Goal: Task Accomplishment & Management: Use online tool/utility

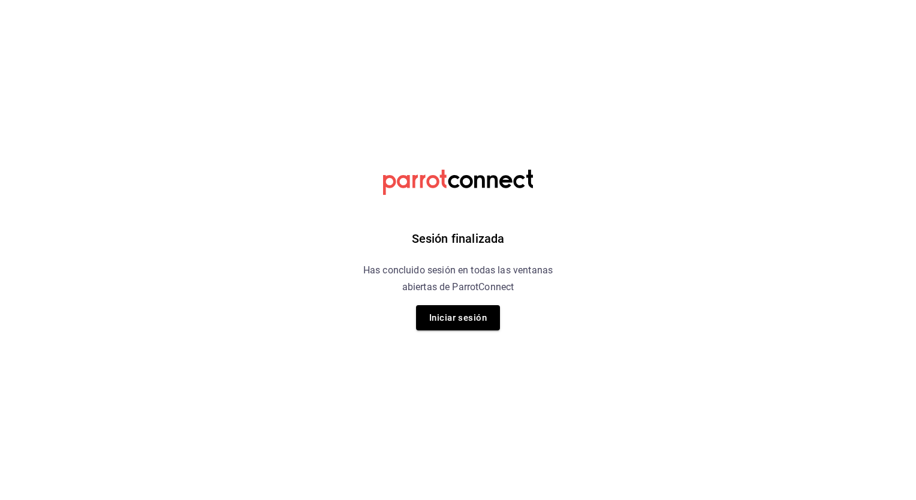
click at [590, 298] on div "Sesión finalizada Has concluido sesión en todas las ventanas abiertas de Parrot…" at bounding box center [458, 250] width 303 height 500
click at [472, 315] on button "Iniciar sesión" at bounding box center [458, 317] width 84 height 25
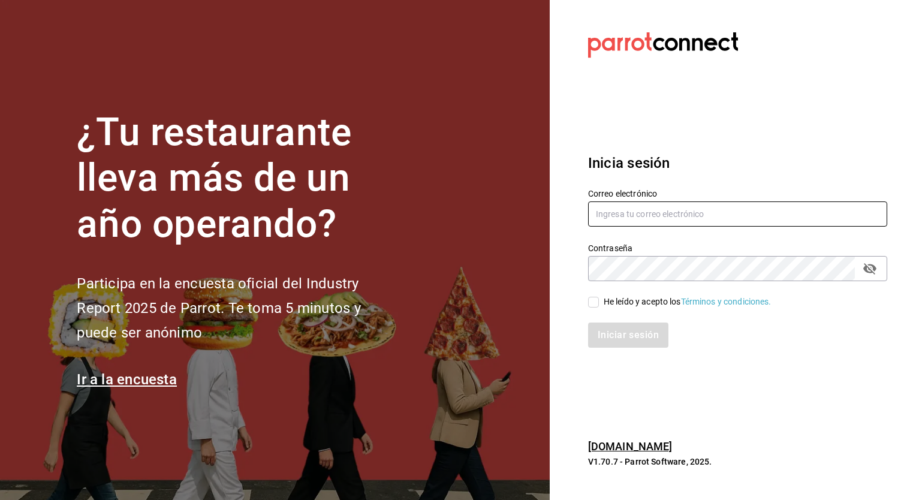
type input "[PERSON_NAME][EMAIL_ADDRESS][PERSON_NAME][DOMAIN_NAME]"
click at [589, 302] on input "He leído y acepto los Términos y condiciones." at bounding box center [593, 302] width 11 height 11
checkbox input "true"
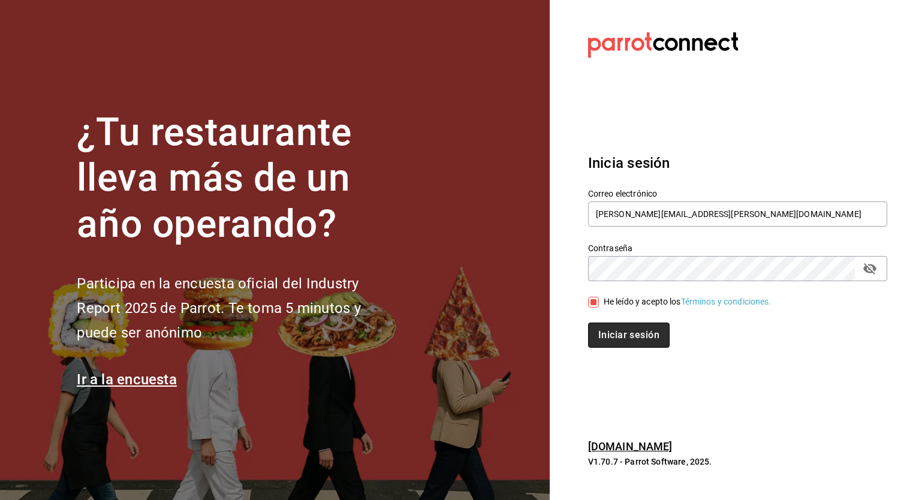
click at [623, 340] on button "Iniciar sesión" at bounding box center [629, 334] width 82 height 25
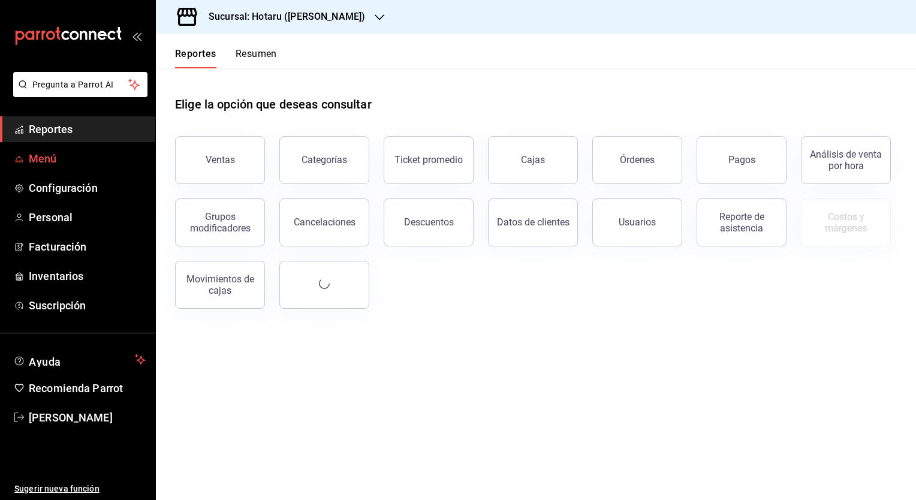
click at [32, 161] on span "Menú" at bounding box center [87, 158] width 117 height 16
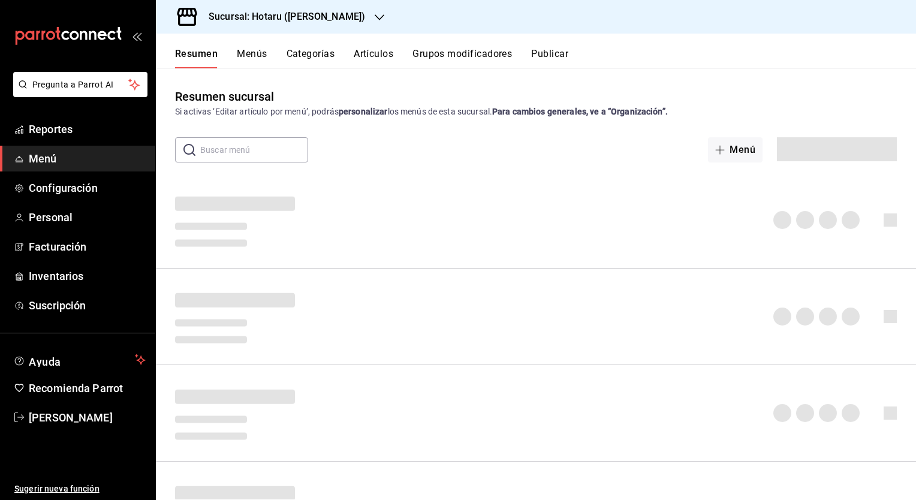
click at [290, 16] on h3 "Sucursal: Hotaru ([PERSON_NAME])" at bounding box center [282, 17] width 166 height 14
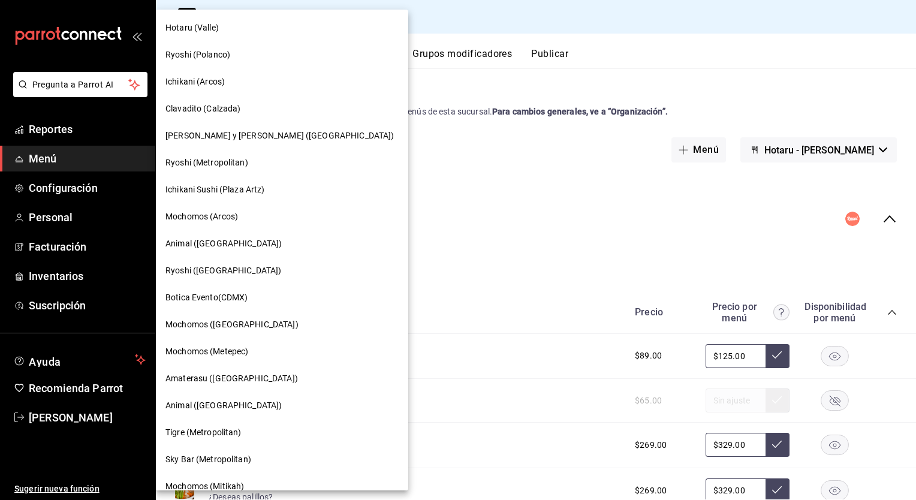
click at [216, 349] on span "Mochomos (Metepec)" at bounding box center [206, 351] width 83 height 13
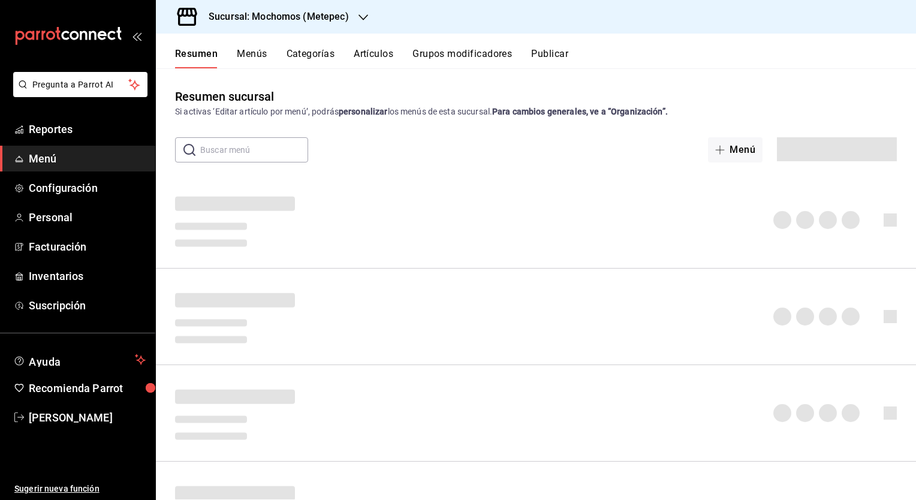
click at [365, 55] on button "Artículos" at bounding box center [374, 58] width 40 height 20
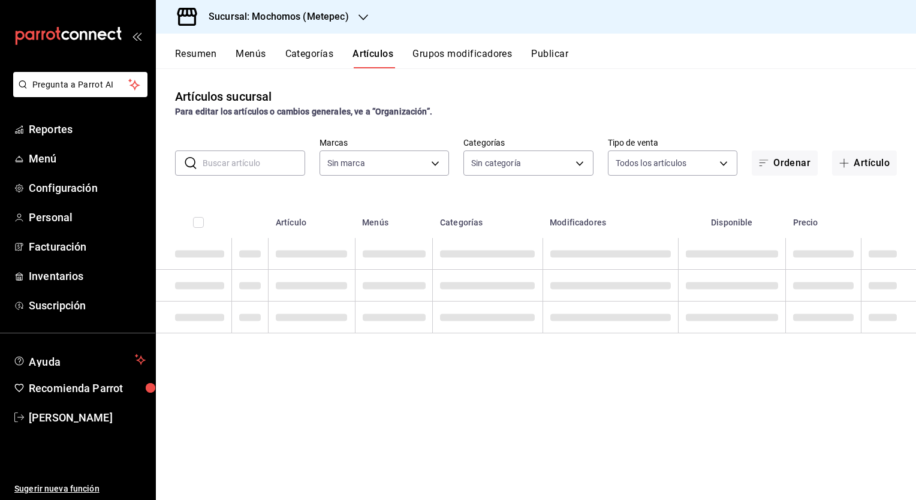
type input "2365f74e-aa6b-4392-bdf2-72765591bddf"
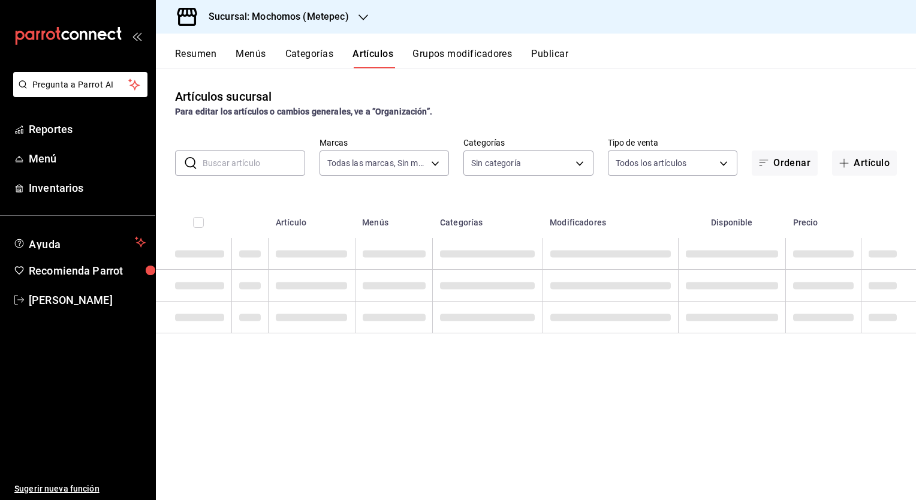
type input "c9cbc288-c827-488d-81f5-370afefb1912,46081463-7037-4dd2-a9ab-e56ff6a8fa7c,bf958…"
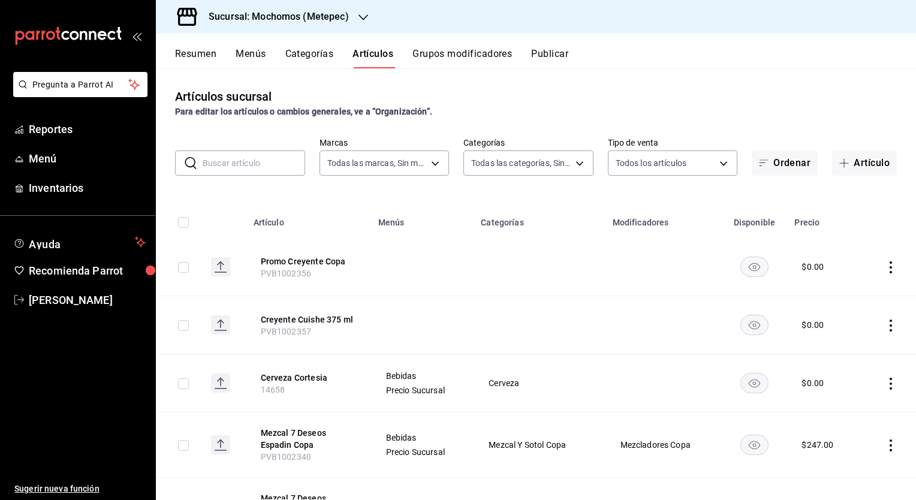
click at [240, 169] on input "text" at bounding box center [254, 163] width 102 height 24
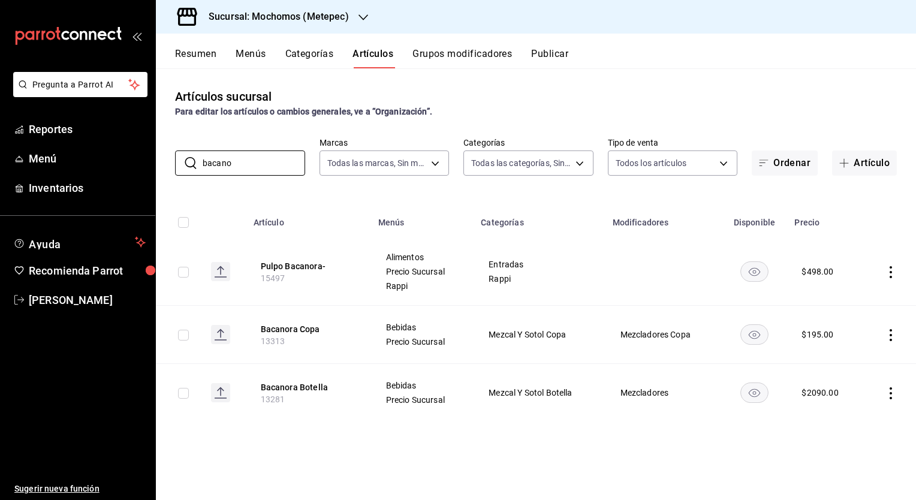
type input "bacano"
click at [325, 22] on h3 "Sucursal: Mochomos (Metepec)" at bounding box center [274, 17] width 150 height 14
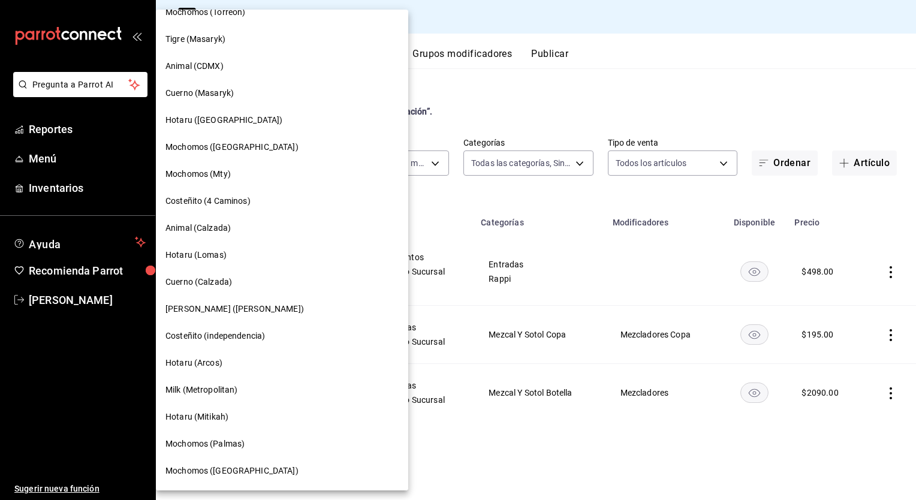
scroll to position [688, 0]
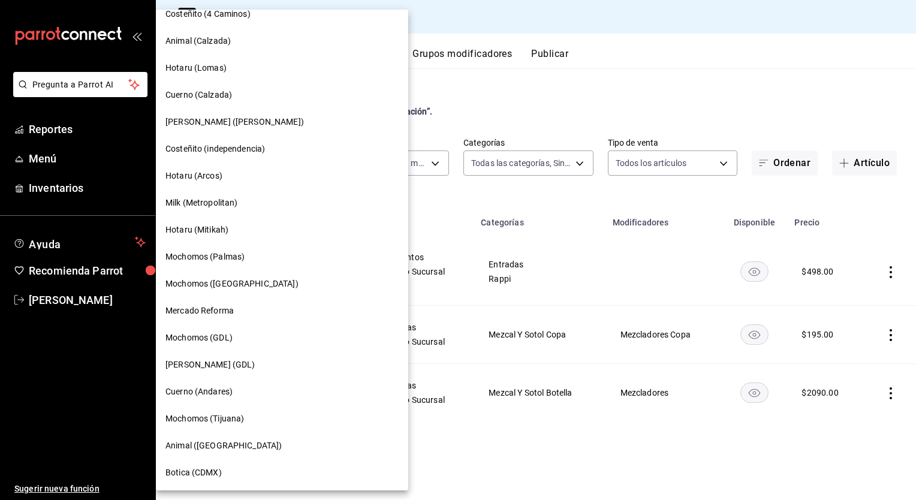
click at [215, 412] on span "Mochomos (Tijuana)" at bounding box center [204, 418] width 79 height 13
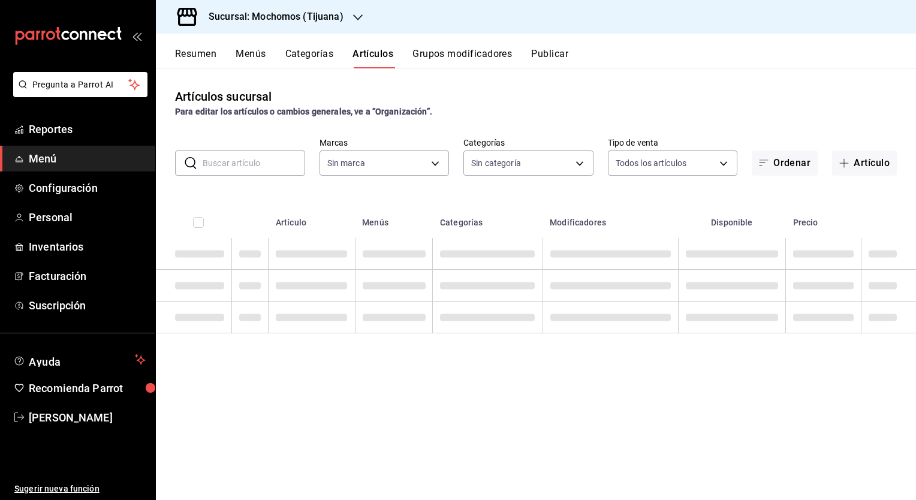
type input "d01c1a80-0c2c-4bb7-96a3-2750fe7e1a71,a374eb17-8ac6-42e7-8227-74a2ddfc174f,358d4…"
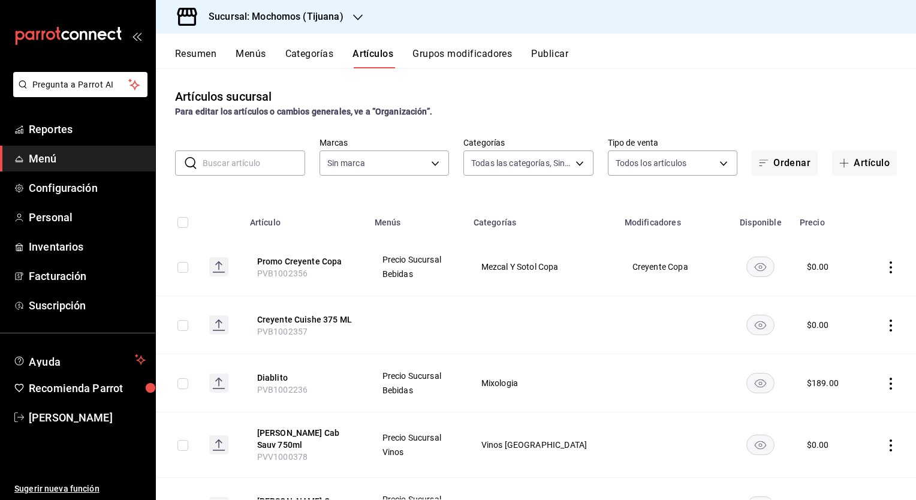
type input "c300ab0f-4e96-434a-ab79-9fec8b673c9f"
click at [263, 161] on input "text" at bounding box center [254, 163] width 102 height 24
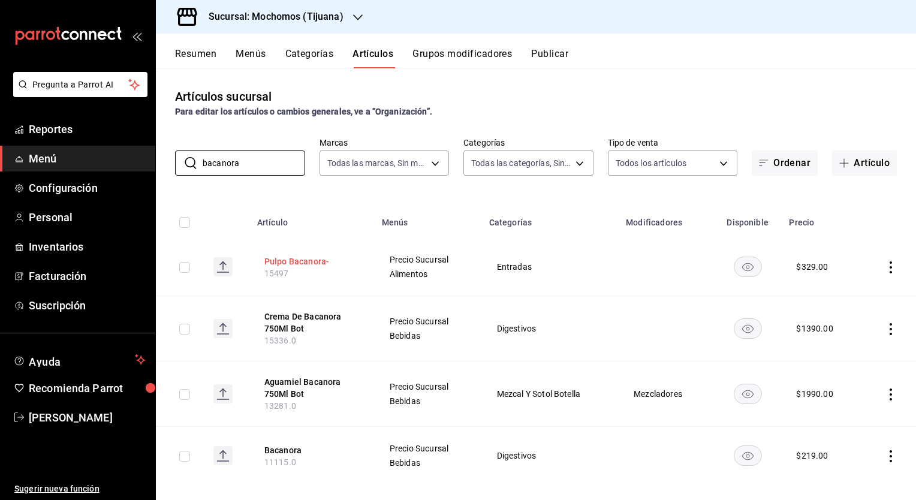
type input "bacanora"
click at [284, 260] on button "Pulpo Bacanora-" at bounding box center [312, 261] width 96 height 12
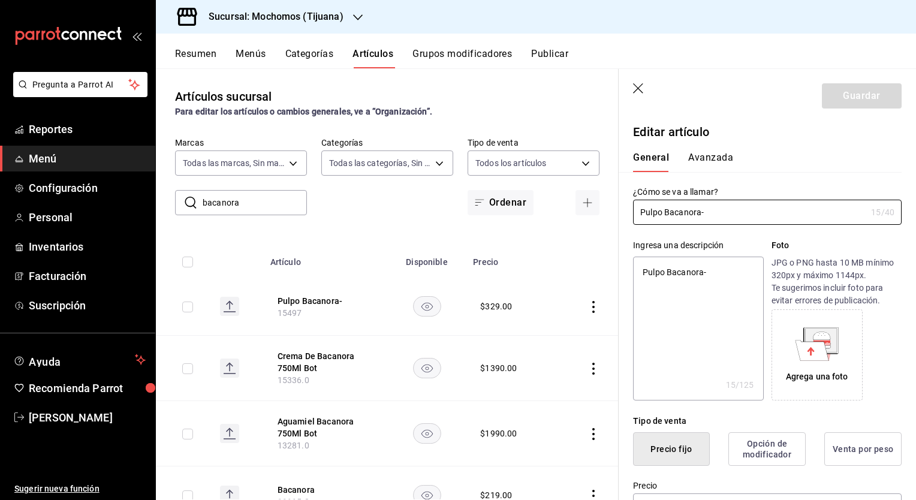
scroll to position [497, 0]
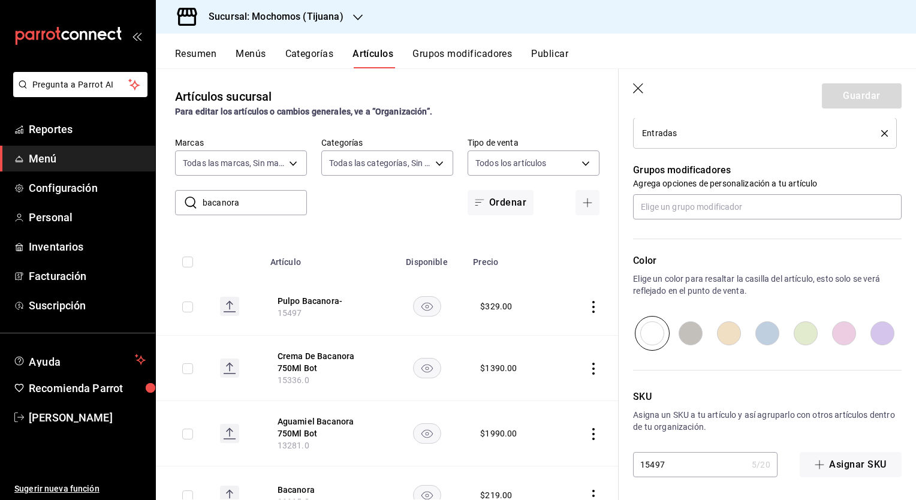
drag, startPoint x: 678, startPoint y: 445, endPoint x: 679, endPoint y: 453, distance: 8.5
click at [679, 453] on div "SKU Asigna un SKU a tu artículo y así agruparlo con otros artículos dentro de t…" at bounding box center [760, 414] width 283 height 126
click at [679, 453] on input "15497" at bounding box center [690, 464] width 114 height 24
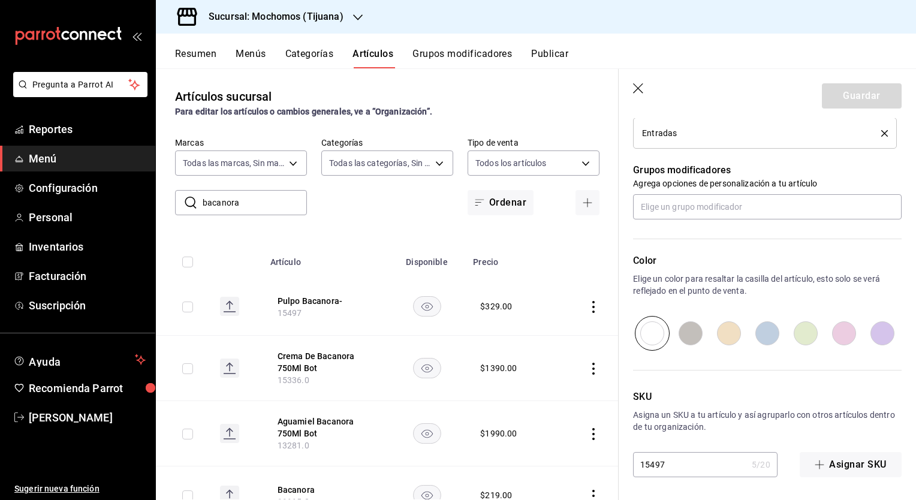
type input "0"
type textarea "x"
type input "05"
type textarea "x"
type input "054"
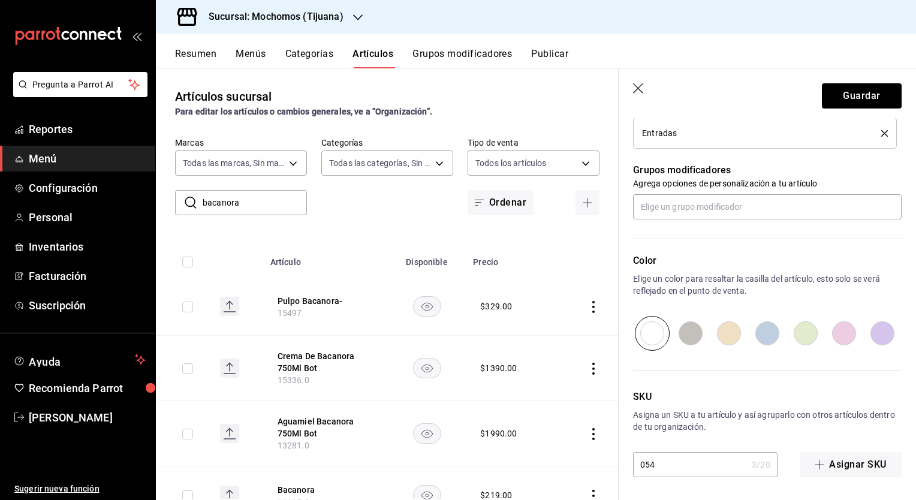
type textarea "x"
type input "0548"
type textarea "x"
type input "054"
type textarea "x"
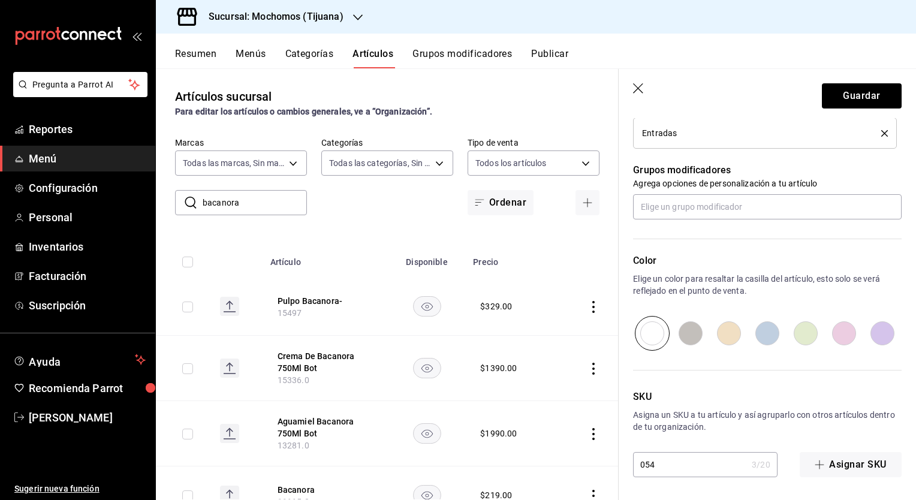
type input "05"
type textarea "x"
type input "0"
type textarea "x"
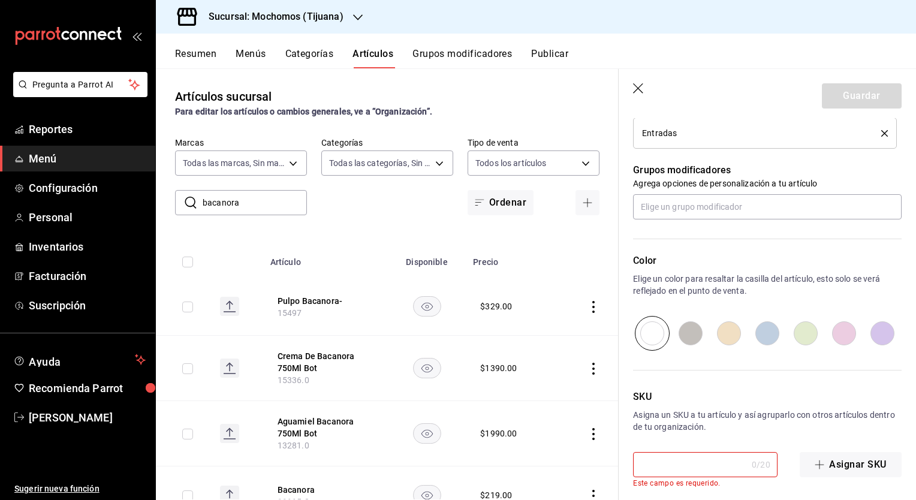
type input "1"
type textarea "x"
type input "15"
type textarea "x"
type input "154"
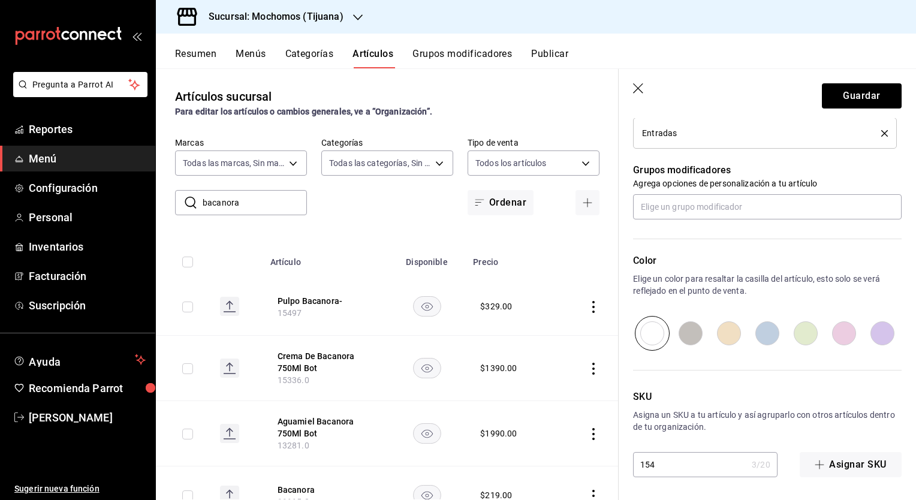
type textarea "x"
type input "1548"
type textarea "x"
type input "15486"
type textarea "x"
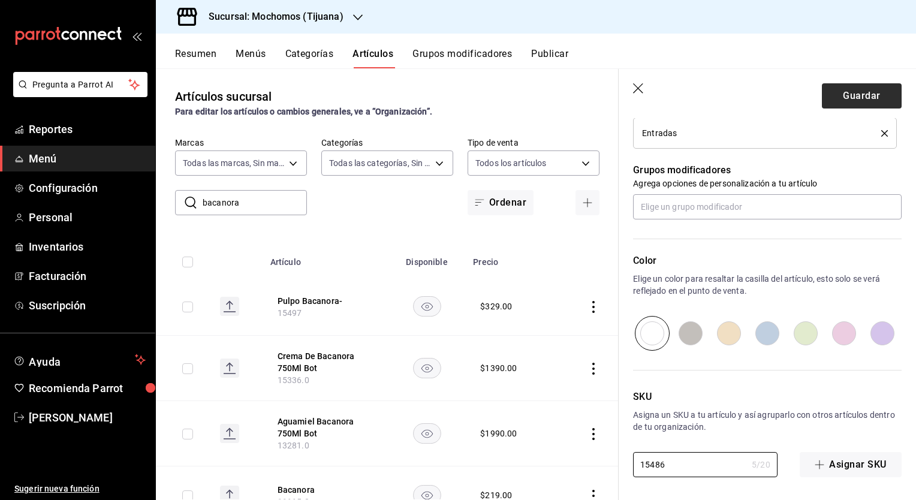
type input "15486"
click at [837, 96] on button "Guardar" at bounding box center [862, 95] width 80 height 25
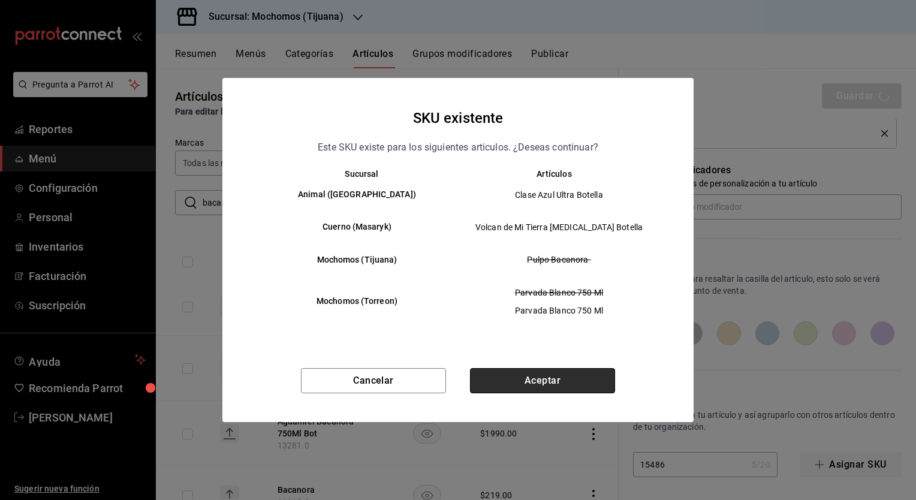
click at [532, 387] on button "Aceptar" at bounding box center [542, 380] width 145 height 25
type textarea "x"
type input "AR-1758557800855"
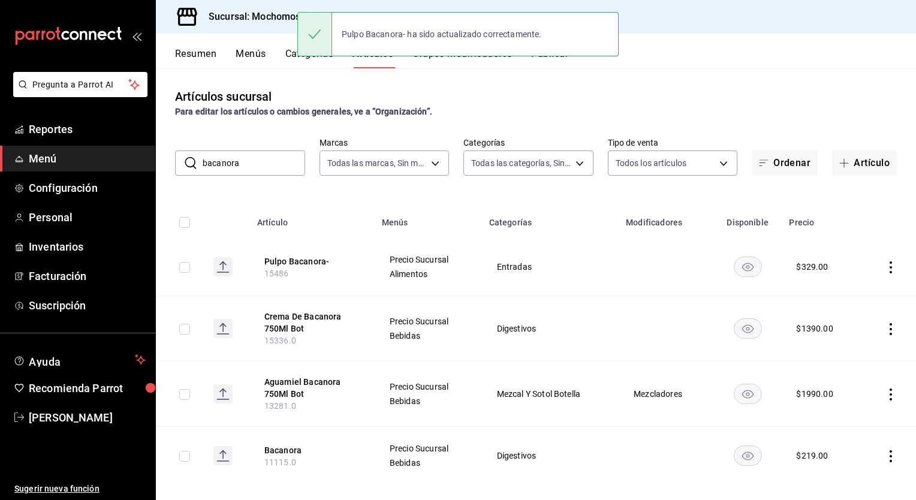
click at [279, 66] on div "Resumen Menús Categorías Artículos Grupos modificadores Publicar" at bounding box center [545, 58] width 741 height 20
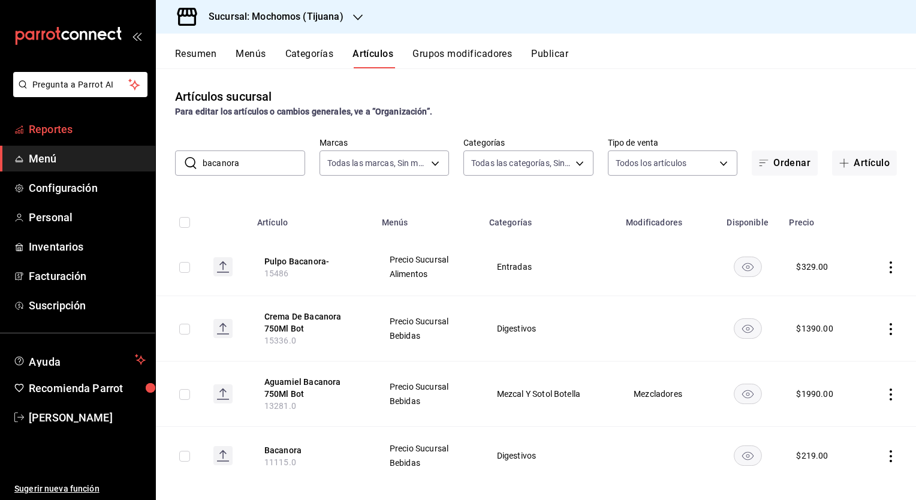
click at [44, 131] on span "Reportes" at bounding box center [87, 129] width 117 height 16
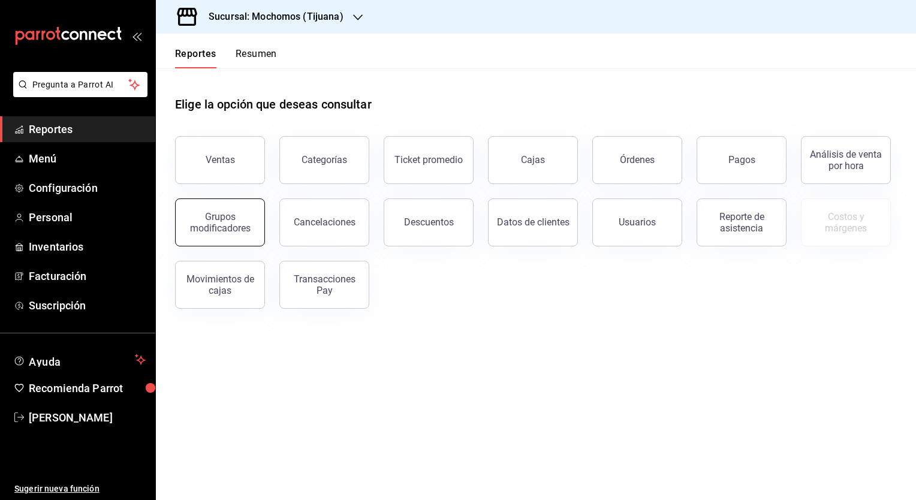
click at [218, 213] on div "Grupos modificadores" at bounding box center [220, 222] width 74 height 23
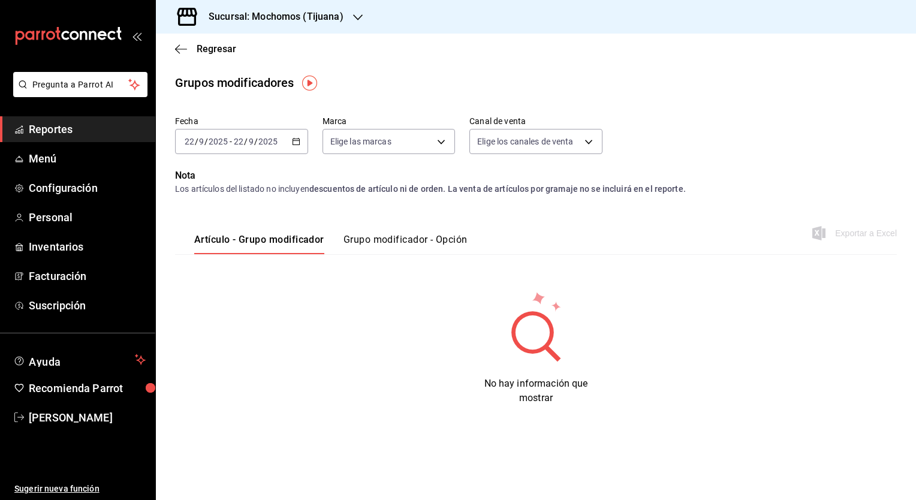
click at [295, 143] on icon "button" at bounding box center [296, 141] width 8 height 8
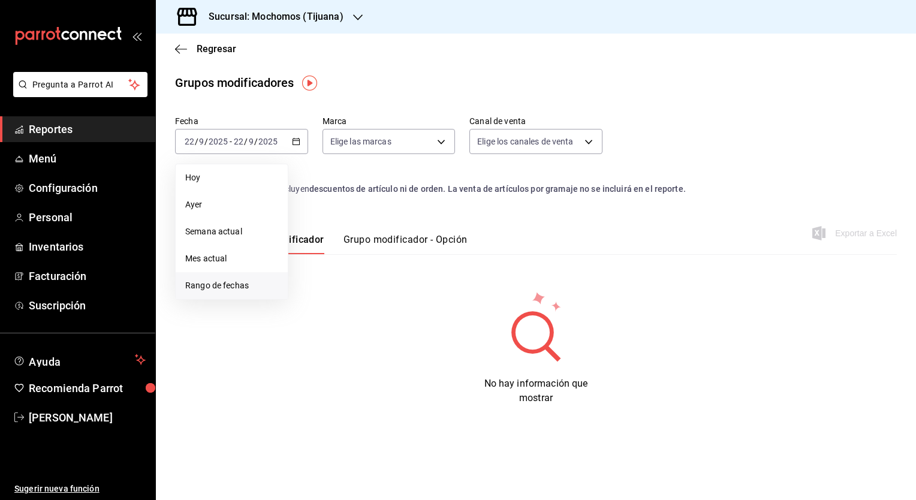
click at [235, 286] on span "Rango de fechas" at bounding box center [231, 285] width 93 height 13
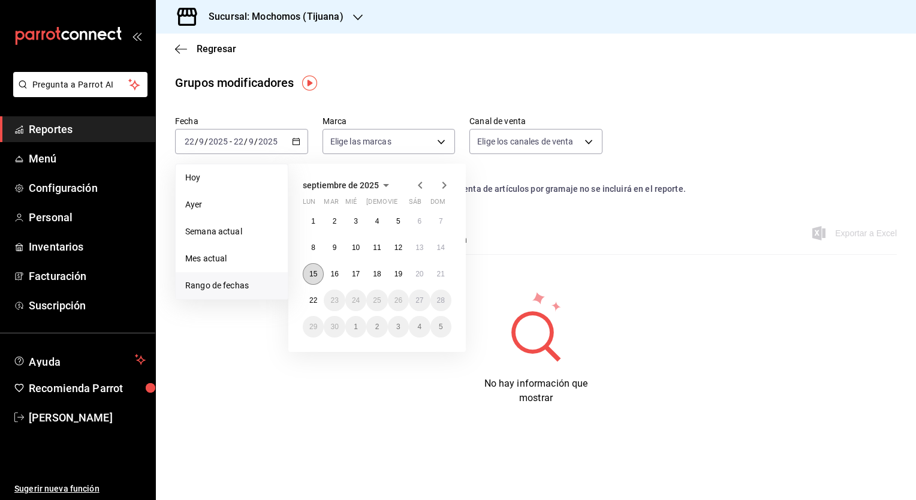
click at [318, 280] on button "15" at bounding box center [313, 274] width 21 height 22
click at [316, 306] on button "22" at bounding box center [313, 300] width 21 height 22
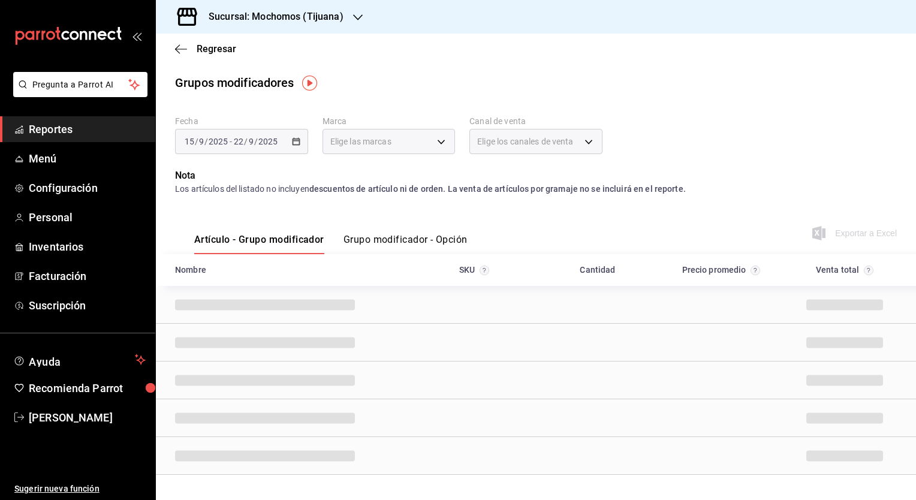
click at [342, 15] on h3 "Sucursal: Mochomos (Tijuana)" at bounding box center [271, 17] width 144 height 14
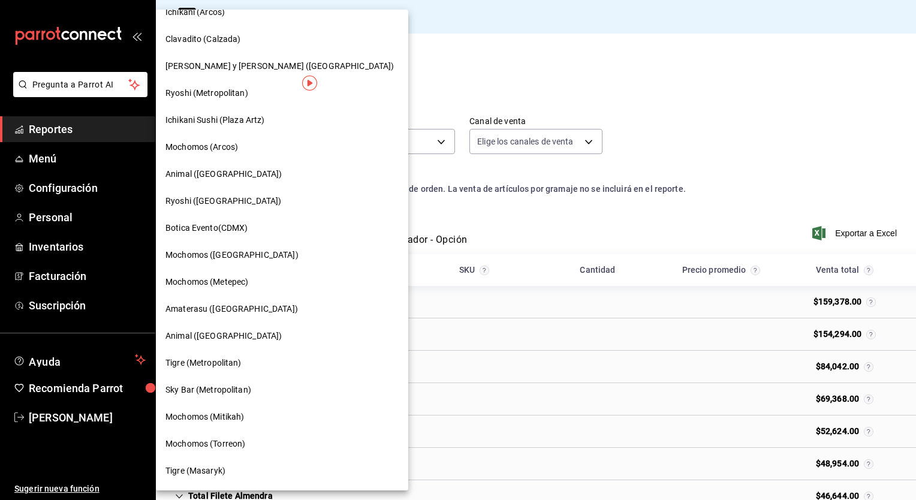
scroll to position [72, 0]
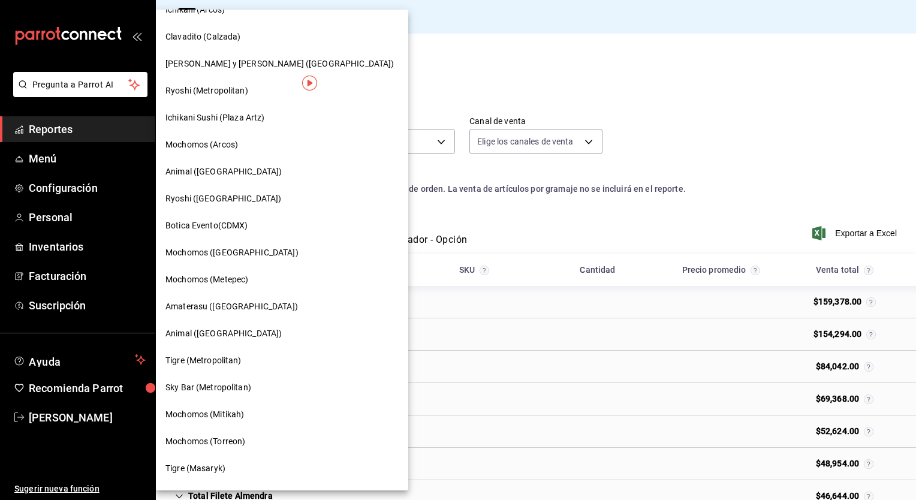
click at [211, 410] on span "Mochomos (Mitikah)" at bounding box center [204, 414] width 79 height 13
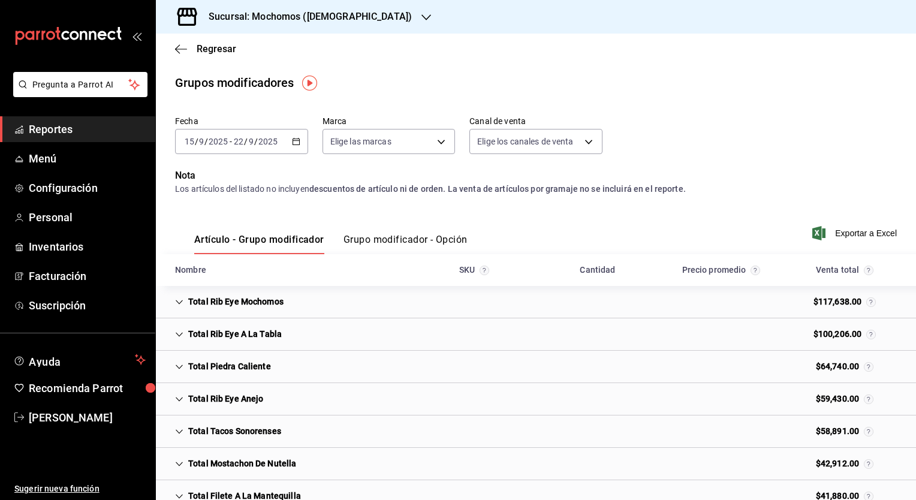
click at [292, 16] on h3 "Sucursal: Mochomos ([DEMOGRAPHIC_DATA])" at bounding box center [305, 17] width 213 height 14
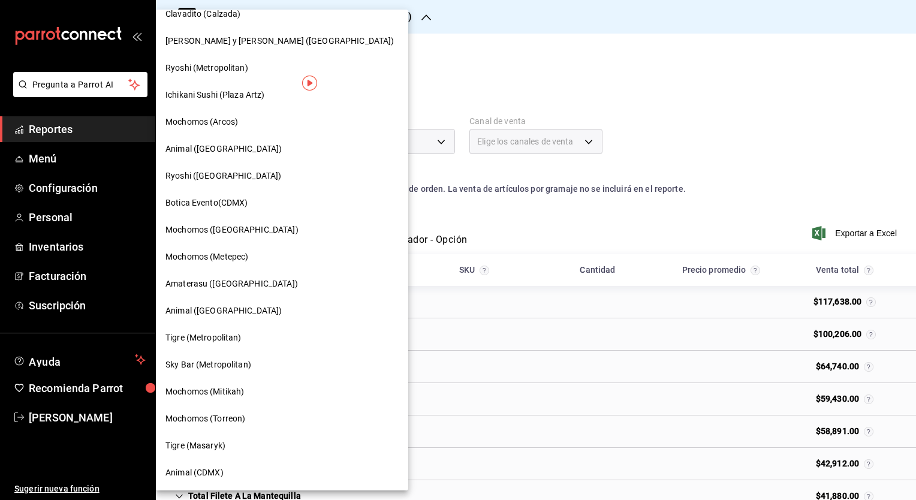
scroll to position [95, 0]
click at [211, 421] on span "Mochomos (Torreon)" at bounding box center [205, 418] width 80 height 13
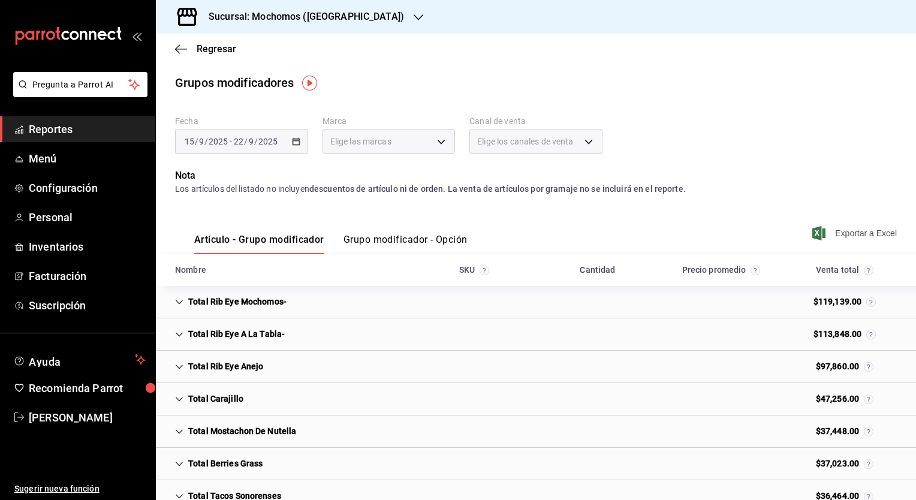
click at [832, 229] on span "Exportar a Excel" at bounding box center [855, 233] width 82 height 14
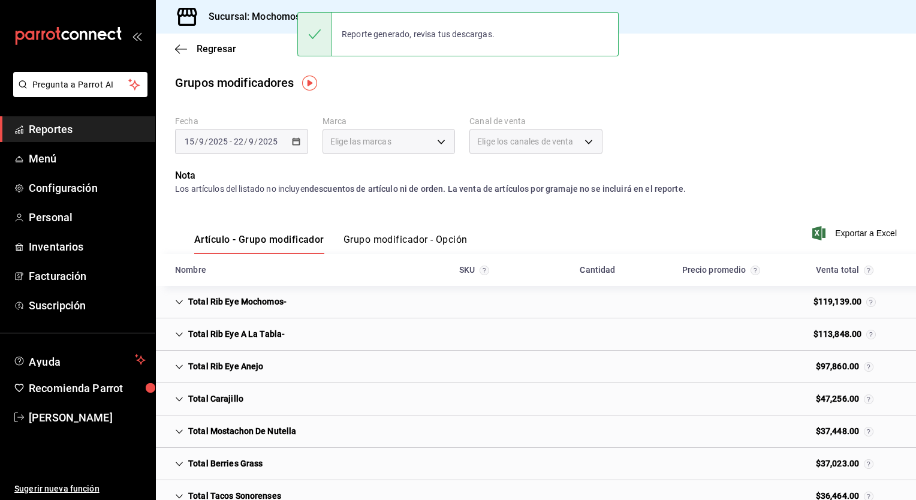
click at [539, 219] on div "Artículo - Grupo modificador Grupo modificador - Opción Exportar a Excel" at bounding box center [536, 229] width 722 height 49
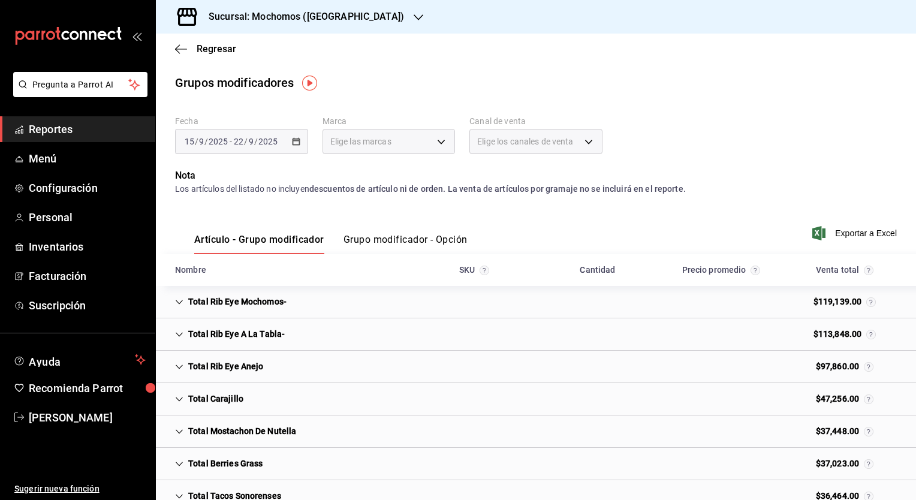
click at [391, 234] on button "Grupo modificador - Opción" at bounding box center [405, 244] width 124 height 20
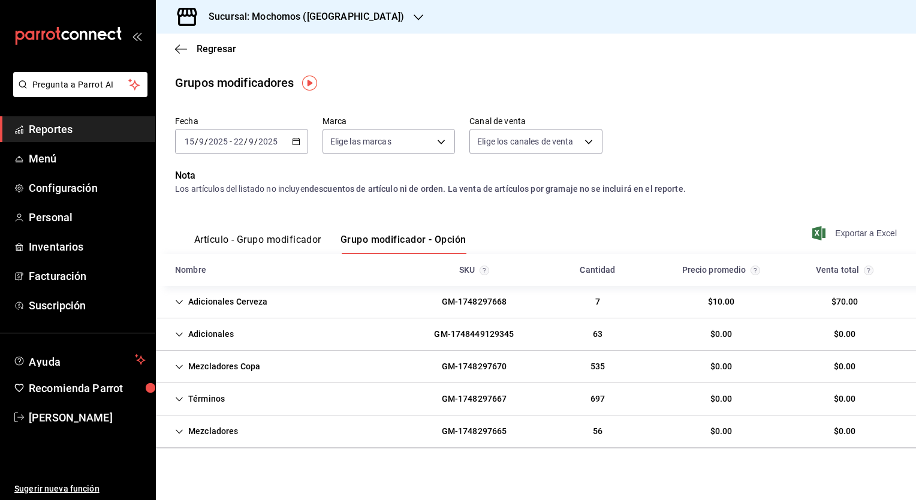
click at [858, 228] on span "Exportar a Excel" at bounding box center [855, 233] width 82 height 14
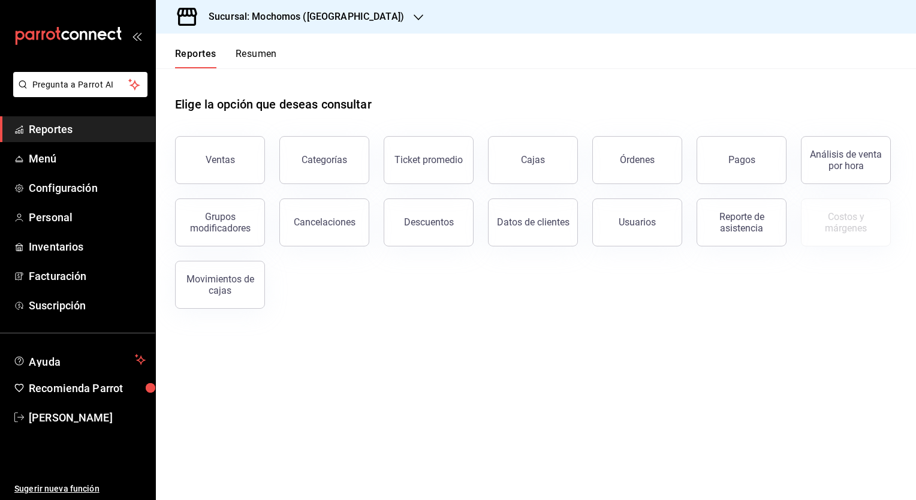
click at [312, 17] on h3 "Sucursal: Mochomos ([GEOGRAPHIC_DATA])" at bounding box center [301, 17] width 205 height 14
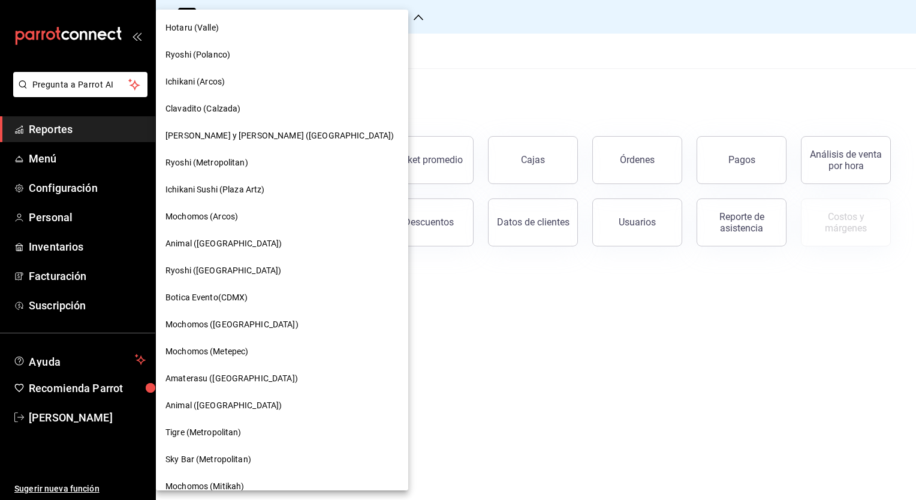
click at [240, 212] on div "Mochomos (Arcos)" at bounding box center [281, 216] width 233 height 13
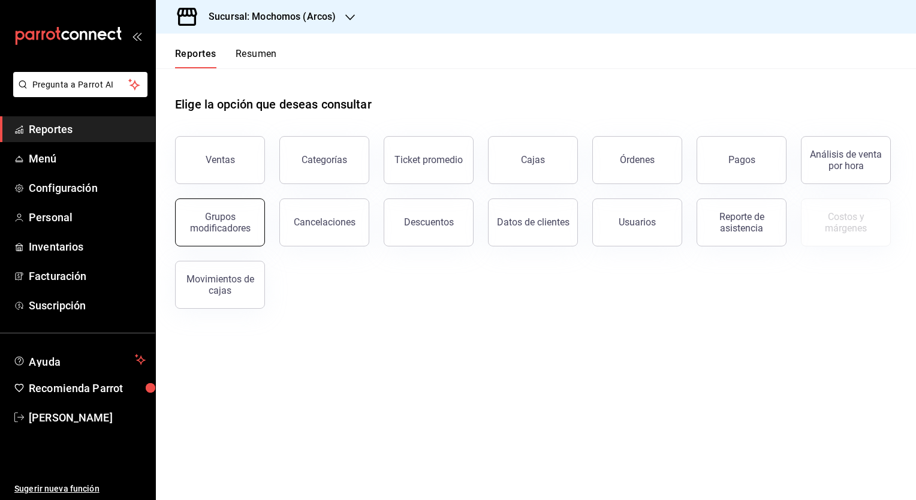
click at [237, 232] on div "Grupos modificadores" at bounding box center [220, 222] width 74 height 23
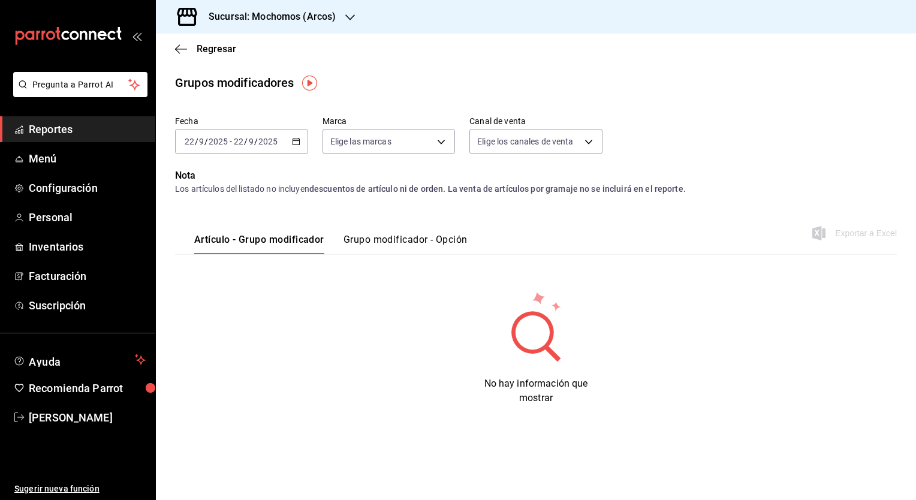
click at [292, 144] on icon "button" at bounding box center [296, 141] width 8 height 8
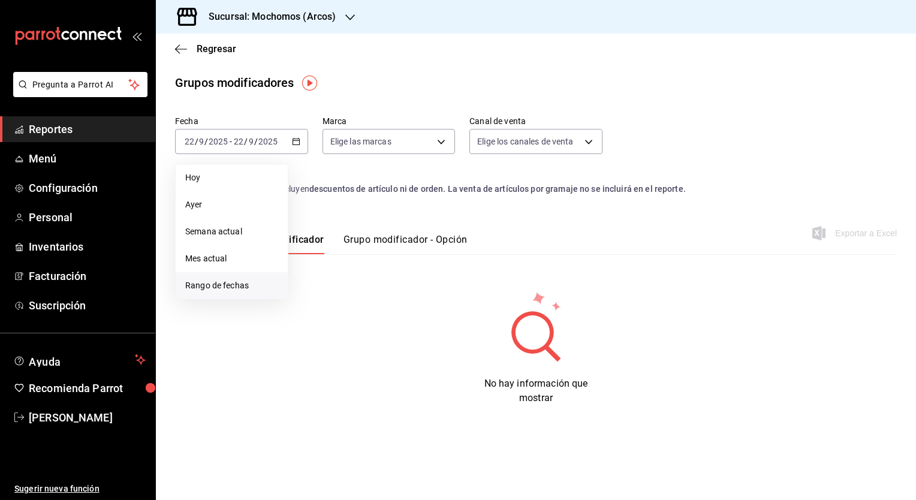
click at [207, 288] on span "Rango de fechas" at bounding box center [231, 285] width 93 height 13
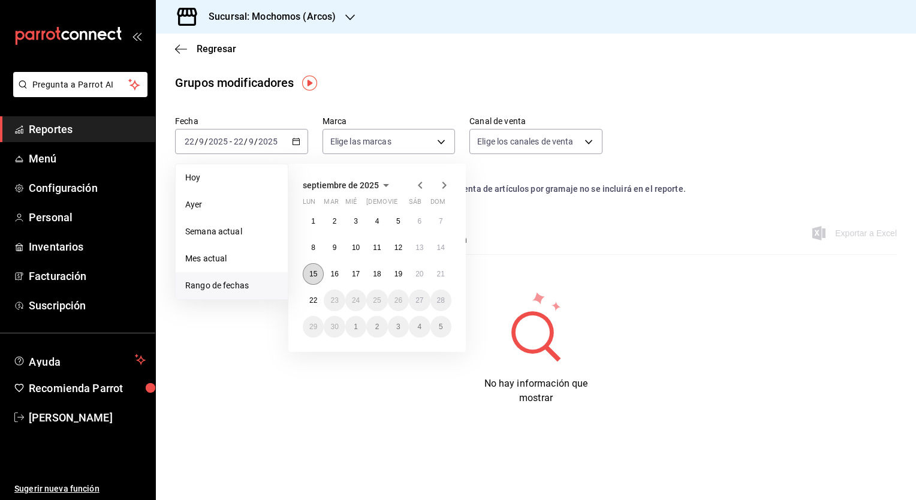
click at [316, 270] on abbr "15" at bounding box center [313, 274] width 8 height 8
click at [315, 296] on abbr "22" at bounding box center [313, 300] width 8 height 8
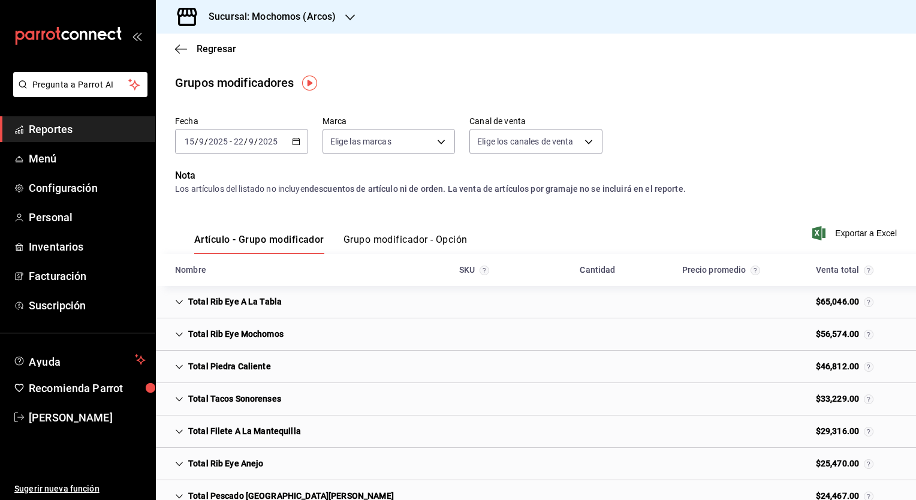
click at [405, 239] on button "Grupo modificador - Opción" at bounding box center [405, 244] width 124 height 20
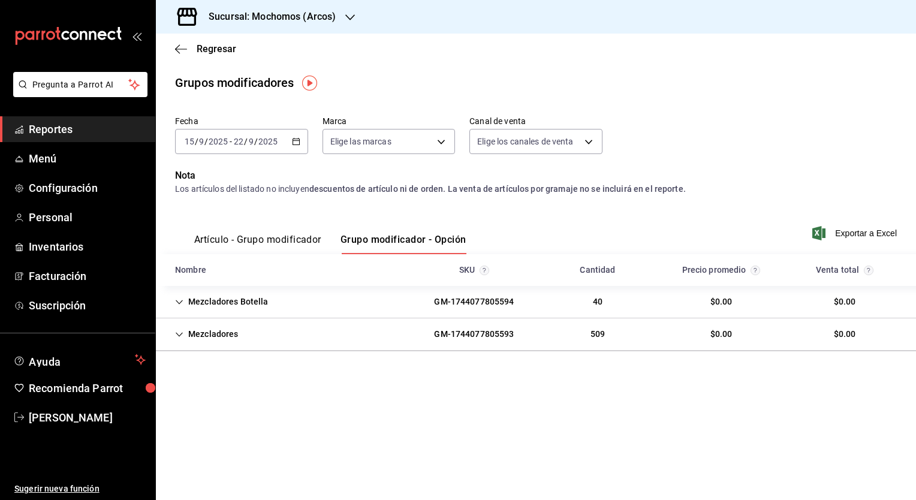
click at [286, 232] on div "Artículo - Grupo modificador Grupo modificador - Opción" at bounding box center [320, 236] width 291 height 35
click at [285, 236] on button "Artículo - Grupo modificador" at bounding box center [257, 244] width 127 height 20
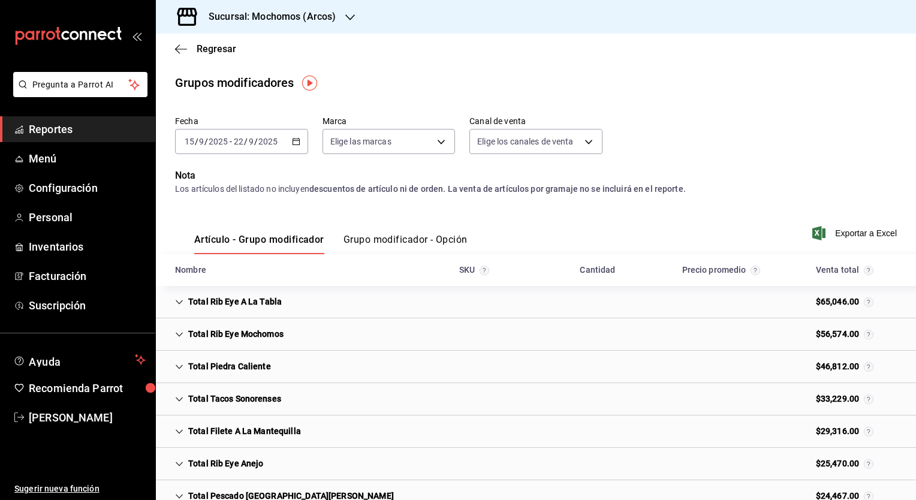
click at [367, 236] on button "Grupo modificador - Opción" at bounding box center [405, 244] width 124 height 20
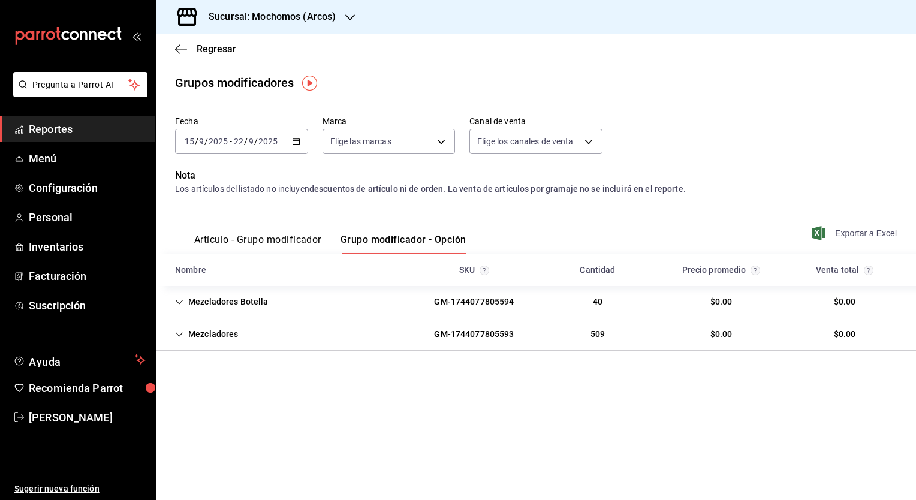
click at [855, 236] on span "Exportar a Excel" at bounding box center [855, 233] width 82 height 14
